Goal: Task Accomplishment & Management: Complete application form

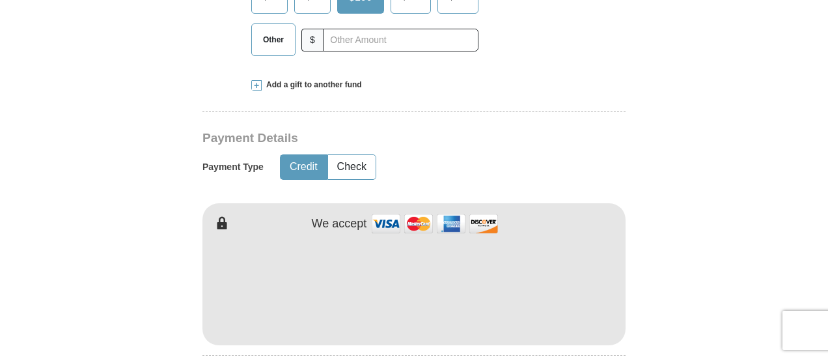
scroll to position [537, 0]
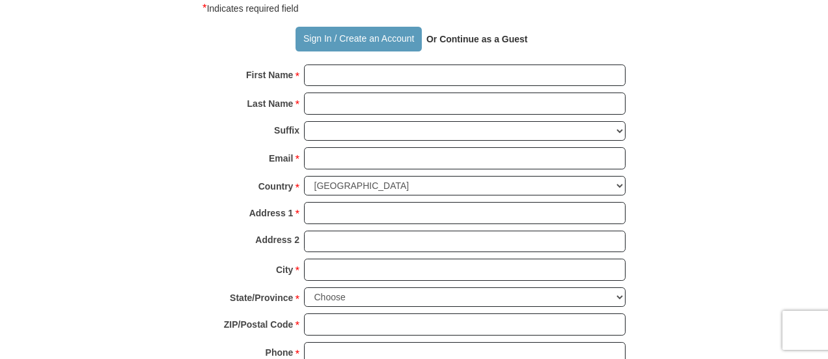
scroll to position [927, 0]
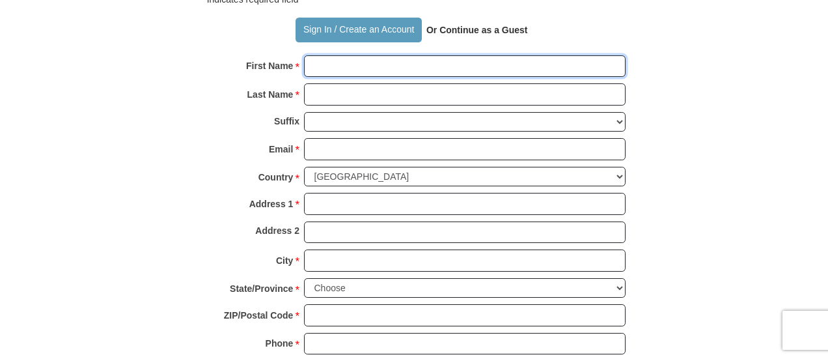
click at [339, 62] on input "First Name *" at bounding box center [464, 66] width 321 height 22
type input "Modupe"
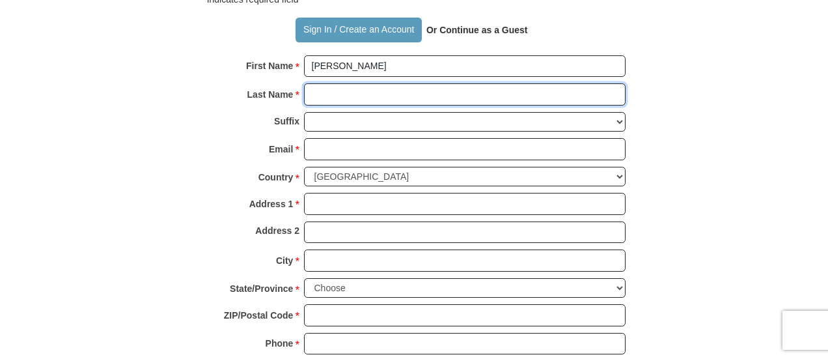
click at [337, 95] on input "Last Name *" at bounding box center [464, 94] width 321 height 22
type input "Alimi"
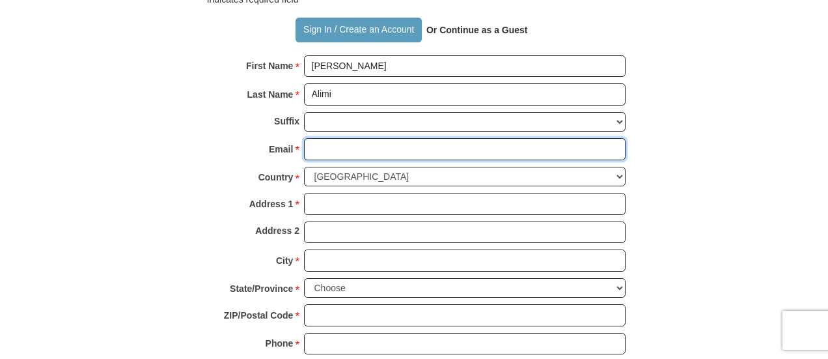
click at [321, 144] on input "Email *" at bounding box center [464, 149] width 321 height 22
type input "moyoalimi@gmail.com"
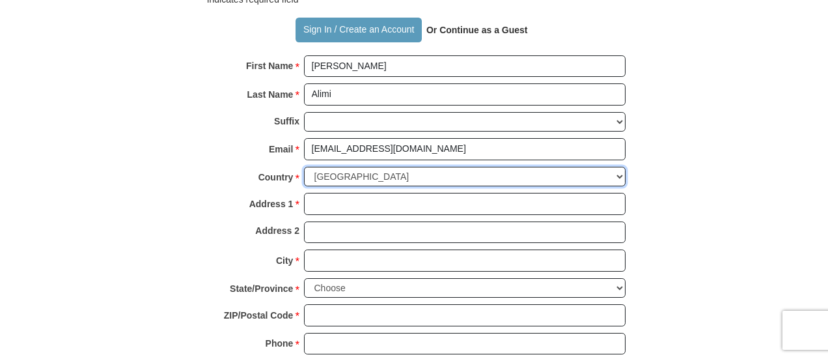
click at [320, 170] on select "United States of America Canada Antigua and Barbuda Argentina Armenia Aruba Aus…" at bounding box center [464, 177] width 321 height 20
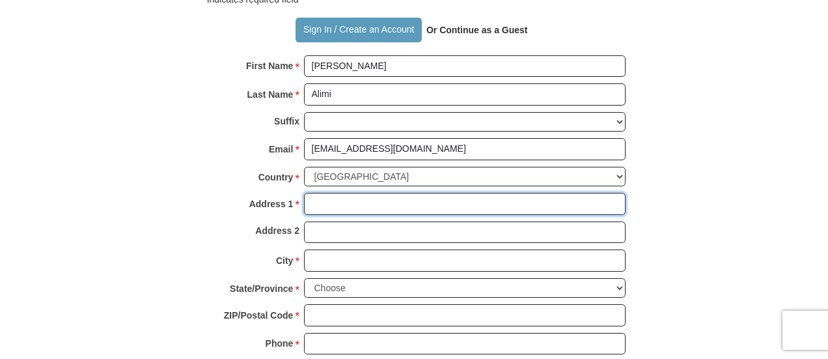
click at [333, 195] on input "Address 1 *" at bounding box center [464, 204] width 321 height 22
type input "3910 TrailStone Ln"
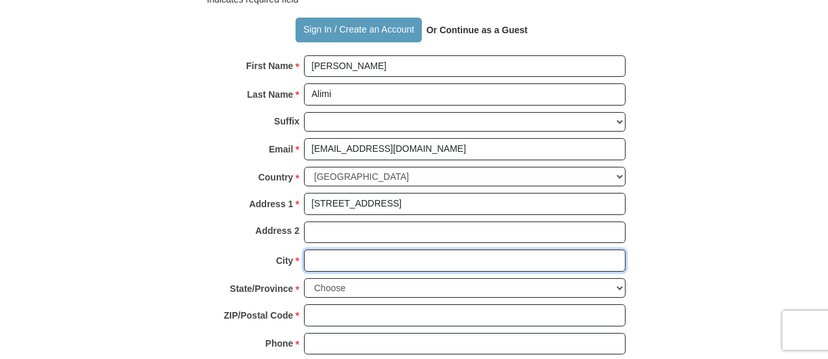
click at [318, 256] on input "City *" at bounding box center [464, 260] width 321 height 22
type input "Katy"
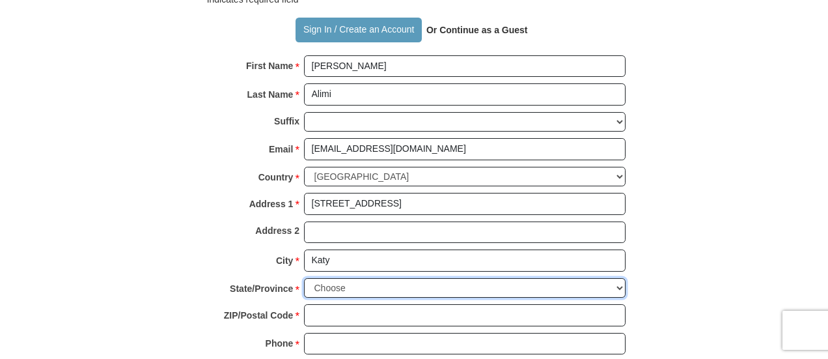
click at [324, 284] on select "Choose Alabama Alaska American Samoa Arizona Arkansas Armed Forces Americas Arm…" at bounding box center [464, 288] width 321 height 20
select select "TX"
click at [304, 278] on select "Choose Alabama Alaska American Samoa Arizona Arkansas Armed Forces Americas Arm…" at bounding box center [464, 288] width 321 height 20
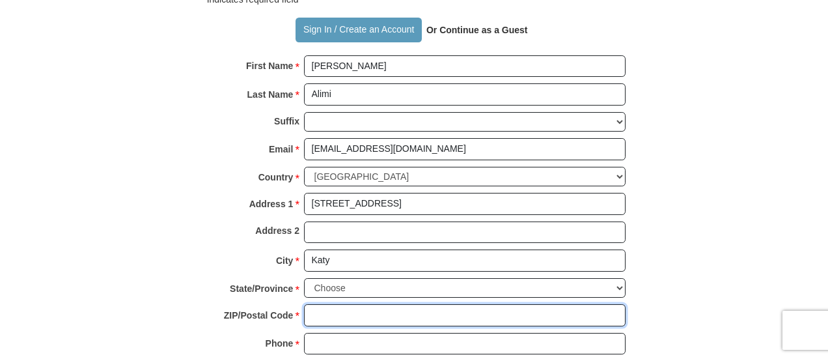
click at [321, 304] on input "ZIP/Postal Code *" at bounding box center [464, 315] width 321 height 22
type input "77494"
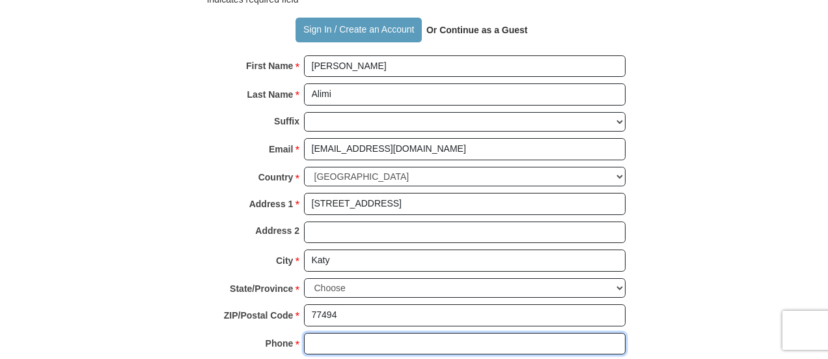
click at [331, 333] on input "Phone * *" at bounding box center [464, 344] width 321 height 22
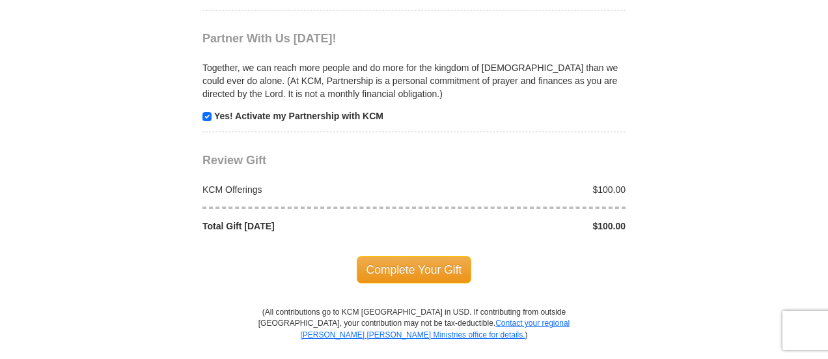
scroll to position [1287, 0]
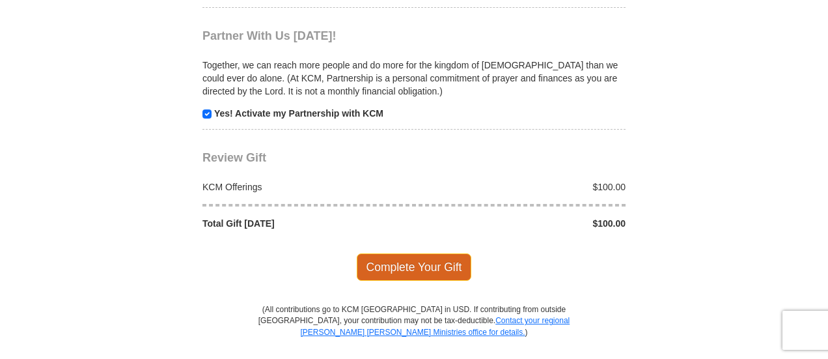
type input "832-767-8864"
click at [422, 262] on span "Complete Your Gift" at bounding box center [414, 266] width 115 height 27
